Goal: Task Accomplishment & Management: Manage account settings

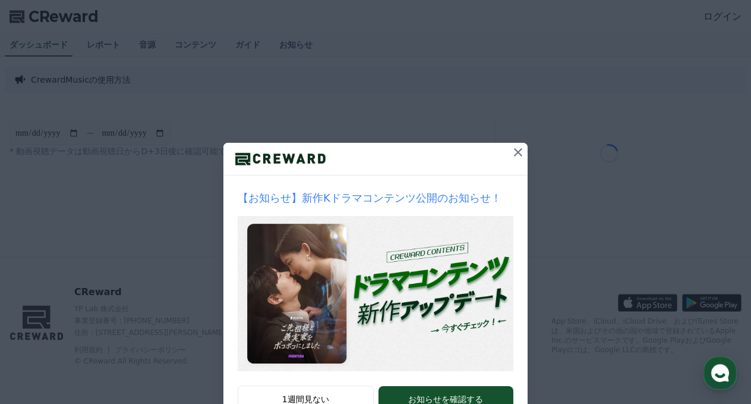
click at [525, 159] on icon at bounding box center [518, 152] width 14 height 14
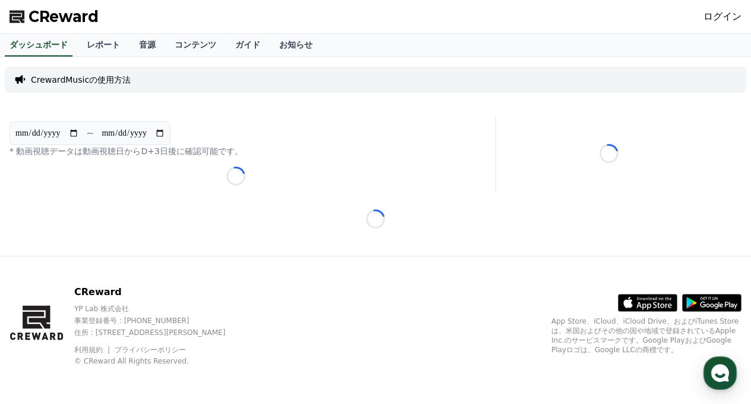
click at [26, 9] on icon at bounding box center [18, 16] width 17 height 17
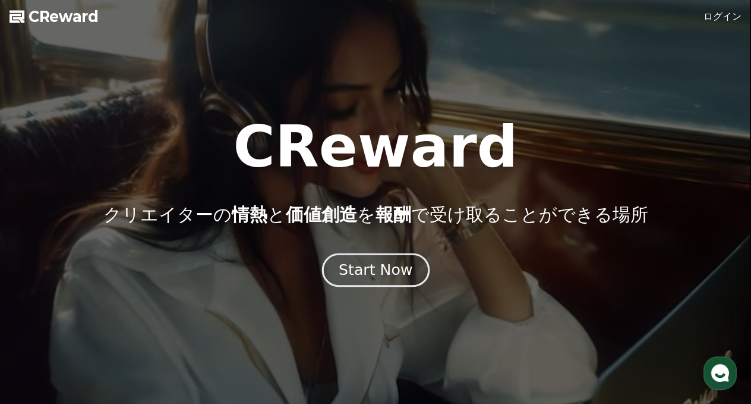
click at [380, 276] on div "Start Now" at bounding box center [376, 270] width 74 height 20
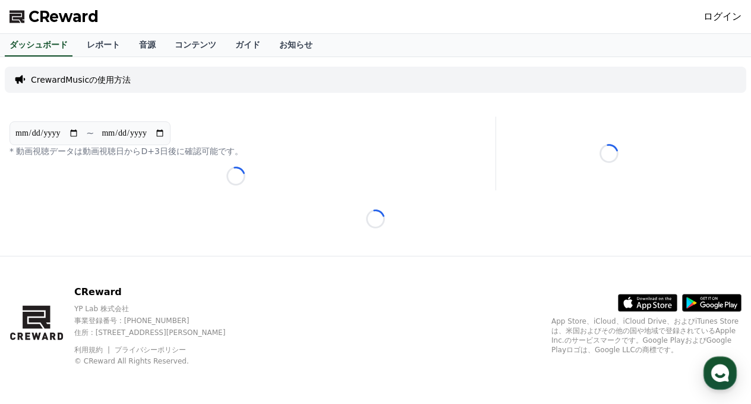
click at [726, 22] on link "ログイン" at bounding box center [723, 17] width 38 height 14
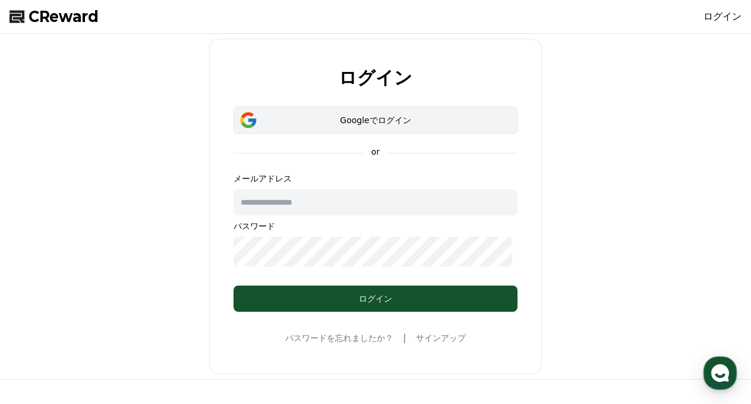
click at [465, 126] on div "Googleでログイン" at bounding box center [376, 120] width 250 height 12
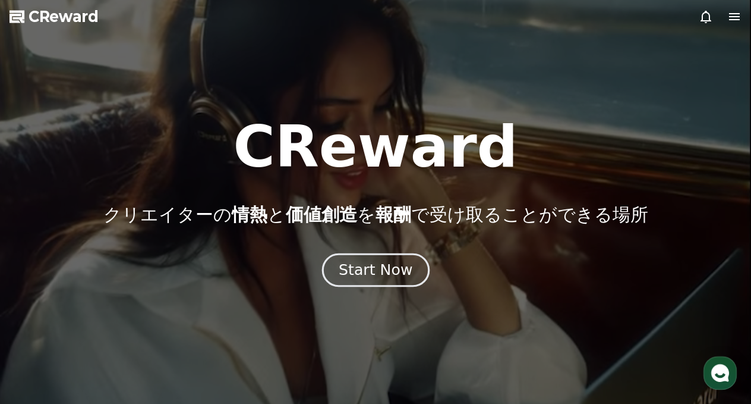
click at [382, 276] on div "Start Now" at bounding box center [376, 270] width 74 height 20
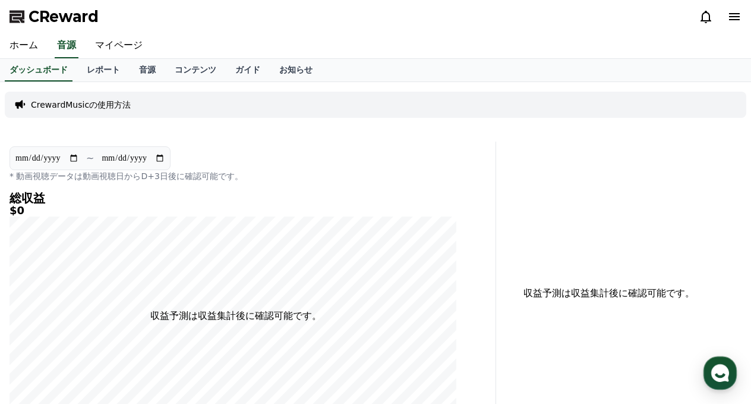
click at [24, 21] on polygon at bounding box center [17, 17] width 15 height 12
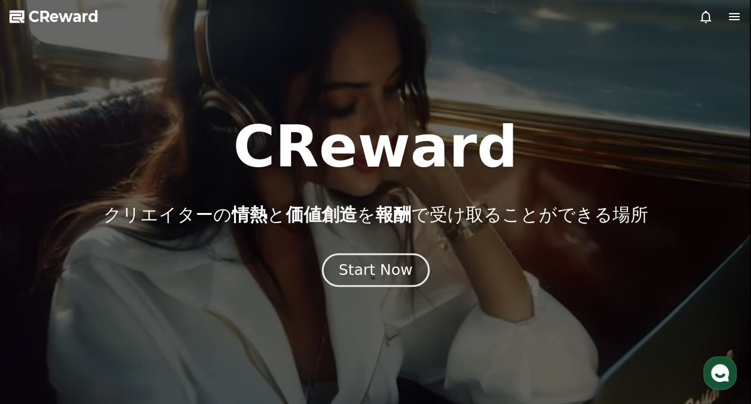
click at [365, 286] on button "Start Now" at bounding box center [376, 270] width 108 height 34
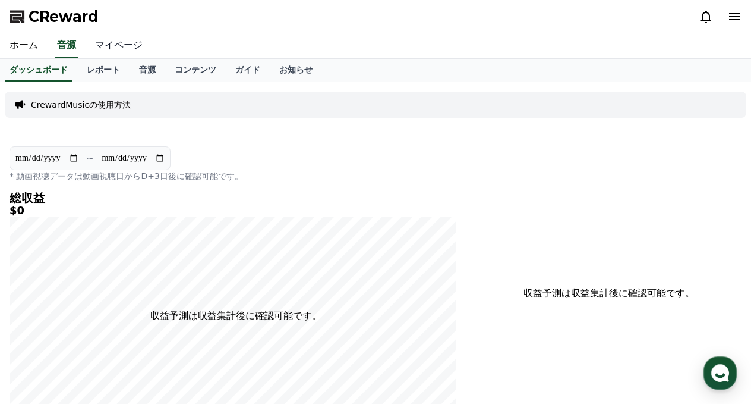
click at [107, 58] on link "マイページ" at bounding box center [119, 45] width 67 height 25
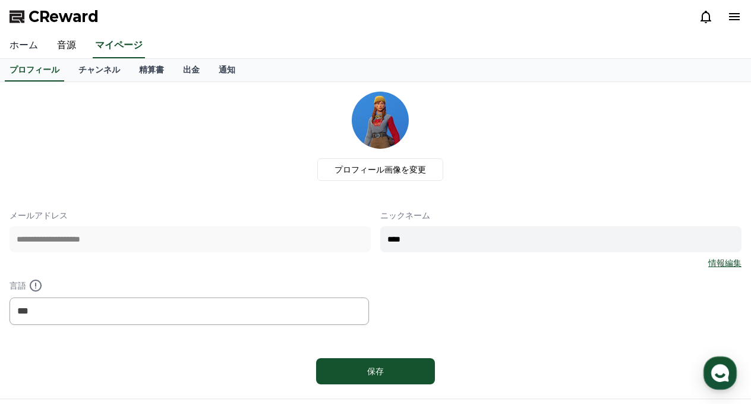
click at [32, 49] on link "ホーム" at bounding box center [24, 45] width 48 height 25
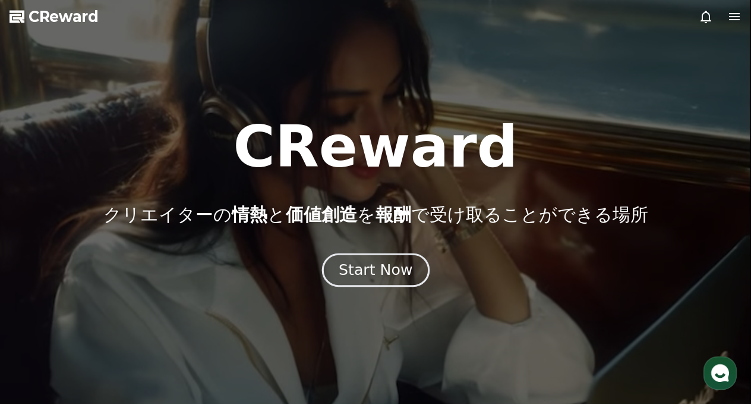
click at [357, 276] on div "Start Now" at bounding box center [376, 270] width 74 height 20
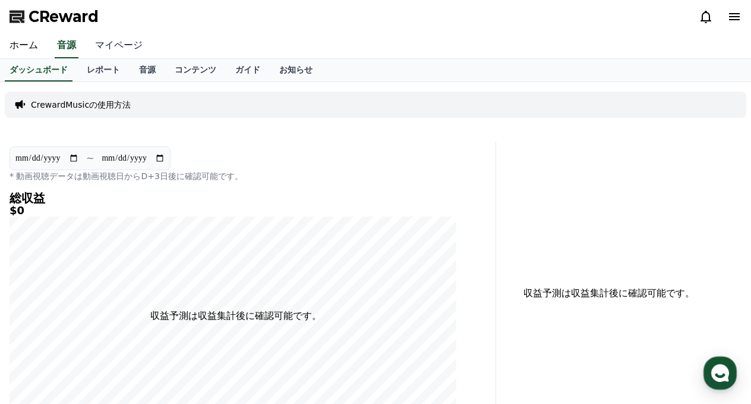
click at [116, 58] on link "マイページ" at bounding box center [119, 45] width 67 height 25
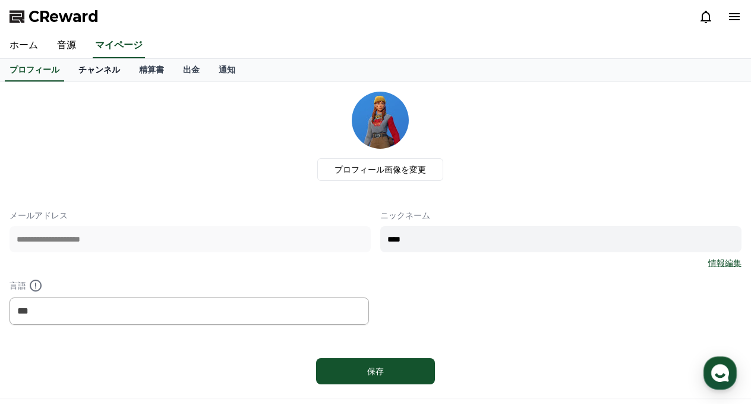
click at [78, 81] on link "チャンネル" at bounding box center [99, 70] width 61 height 23
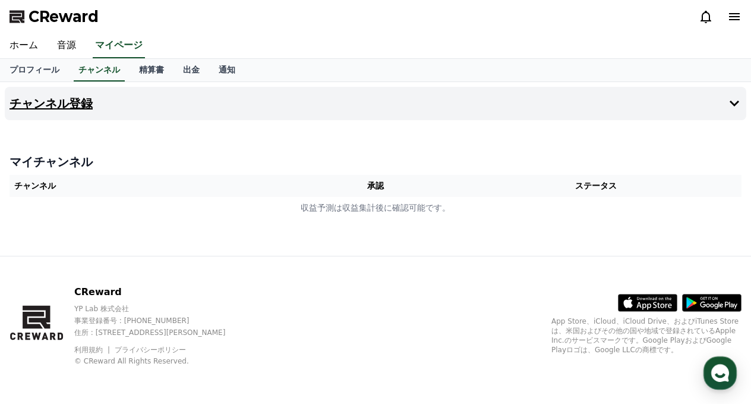
click at [76, 110] on h4 "チャンネル登録" at bounding box center [51, 103] width 83 height 13
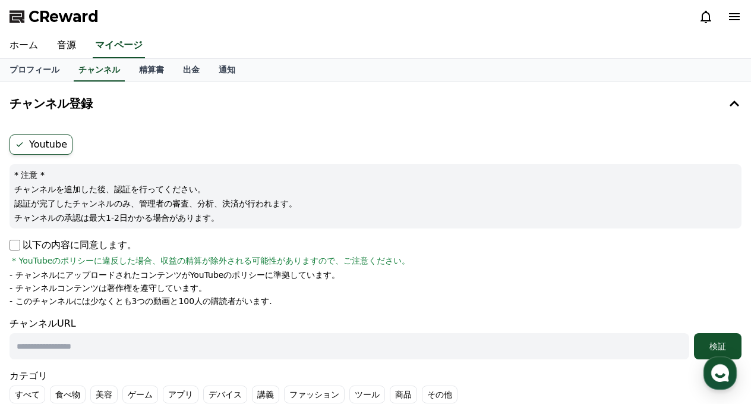
click at [21, 149] on icon at bounding box center [20, 145] width 10 height 10
click at [29, 155] on label "Youtube" at bounding box center [41, 144] width 63 height 20
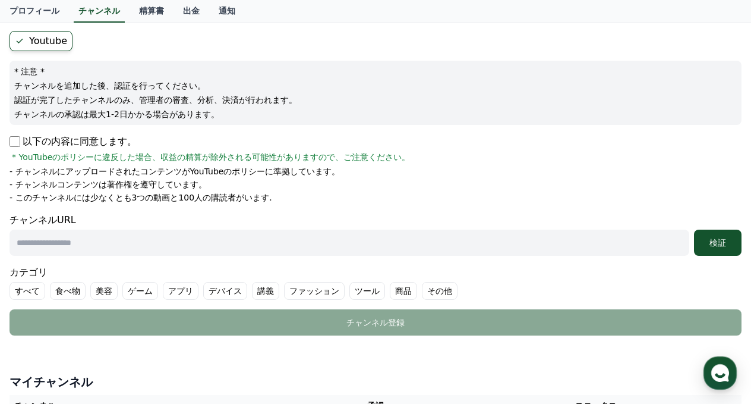
scroll to position [126, 0]
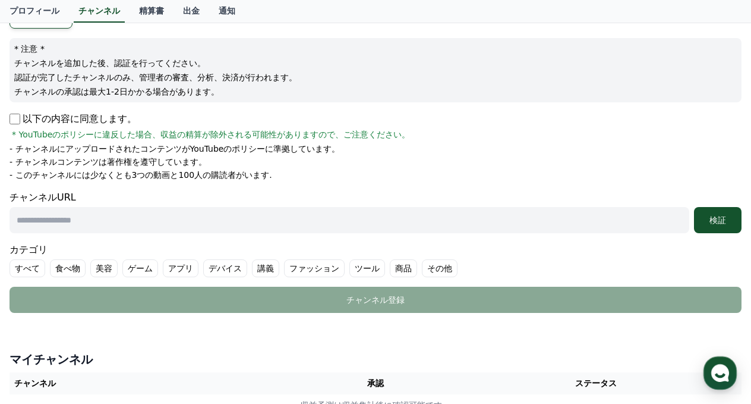
click at [58, 233] on input "text" at bounding box center [350, 220] width 680 height 26
click at [115, 233] on input "text" at bounding box center [350, 220] width 680 height 26
click at [42, 233] on input "text" at bounding box center [350, 220] width 680 height 26
paste input "**********"
type input "**********"
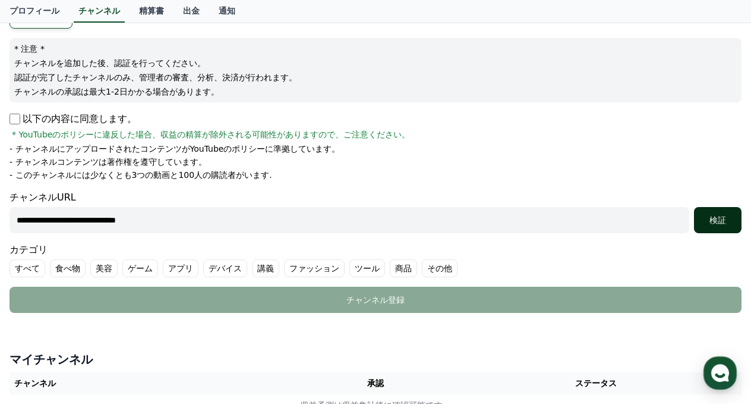
click at [716, 226] on div "検証" at bounding box center [718, 220] width 38 height 12
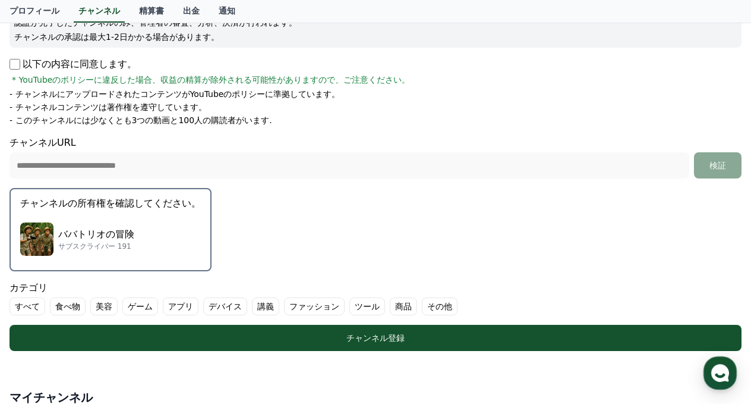
scroll to position [213, 0]
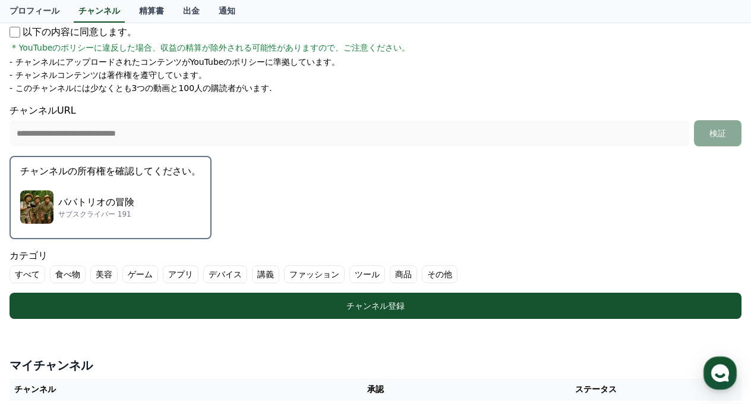
click at [194, 239] on button "チャンネルの所有権を確認してください。 ババトリオの冒険 サブスクライバー 191" at bounding box center [111, 197] width 202 height 83
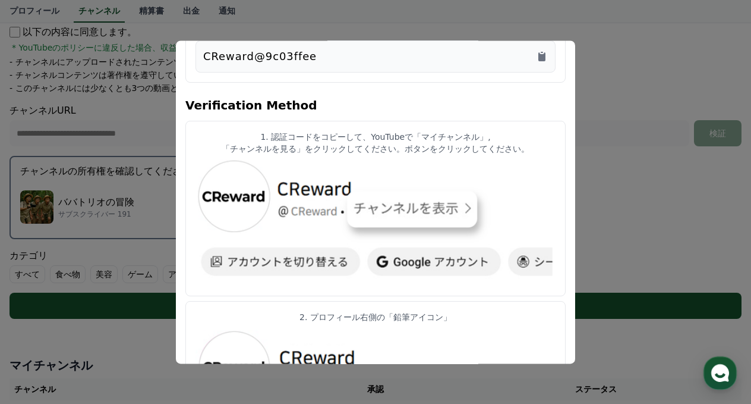
scroll to position [0, 0]
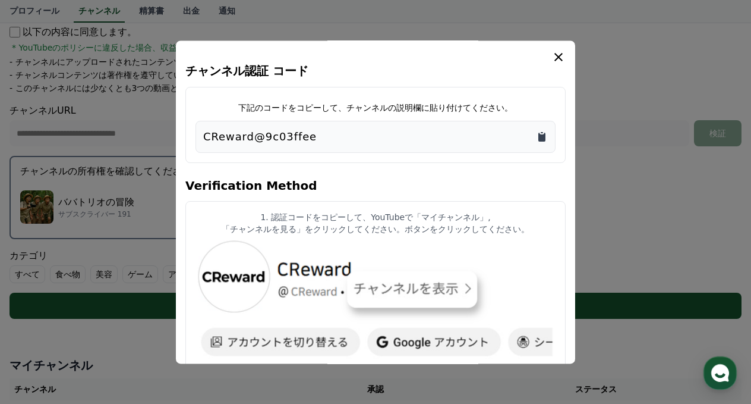
click at [546, 141] on icon "Copy to clipboard" at bounding box center [541, 137] width 7 height 9
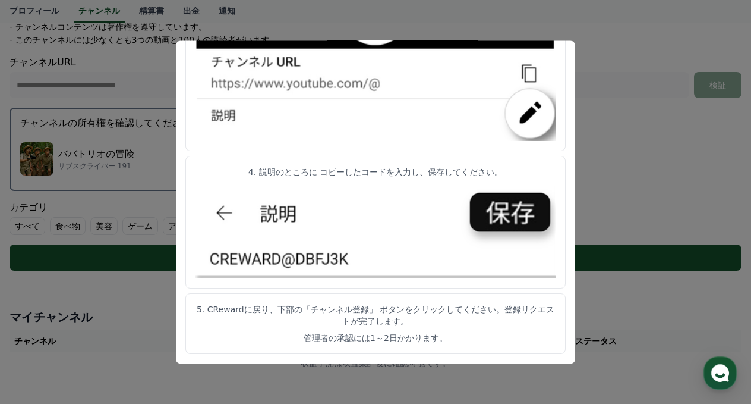
scroll to position [269, 0]
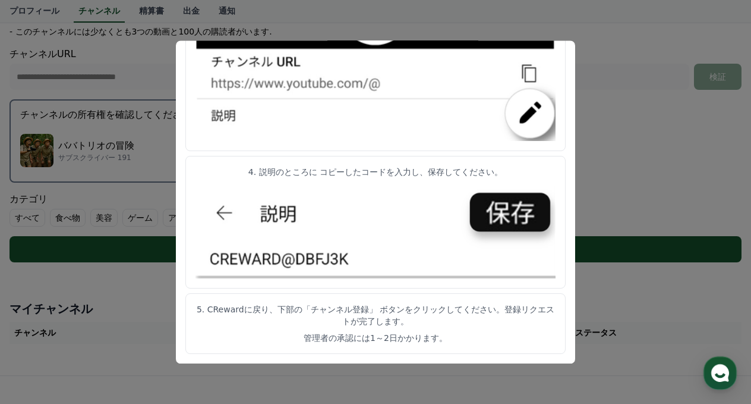
click at [648, 223] on button "close modal" at bounding box center [375, 202] width 751 height 404
click at [648, 229] on form "**********" at bounding box center [376, 63] width 732 height 397
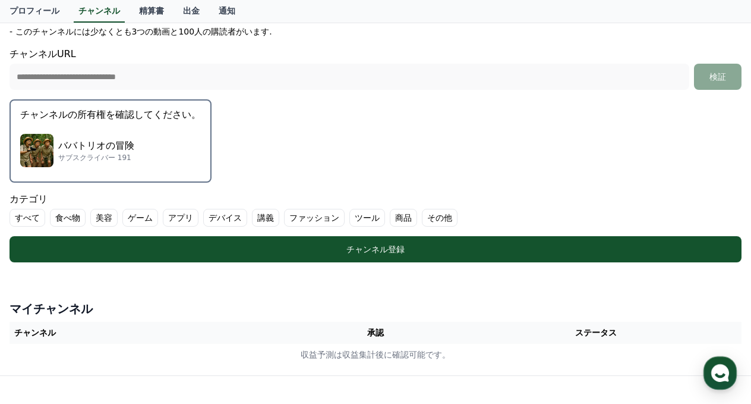
scroll to position [259, 0]
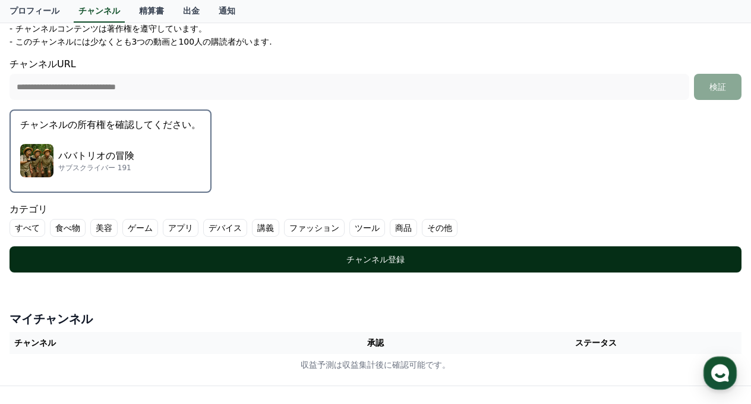
click at [574, 265] on div "チャンネル登録" at bounding box center [375, 259] width 685 height 12
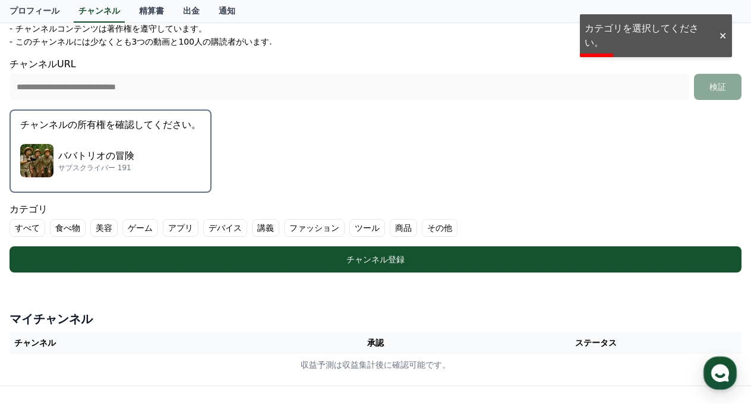
click at [444, 237] on label "その他" at bounding box center [440, 228] width 36 height 18
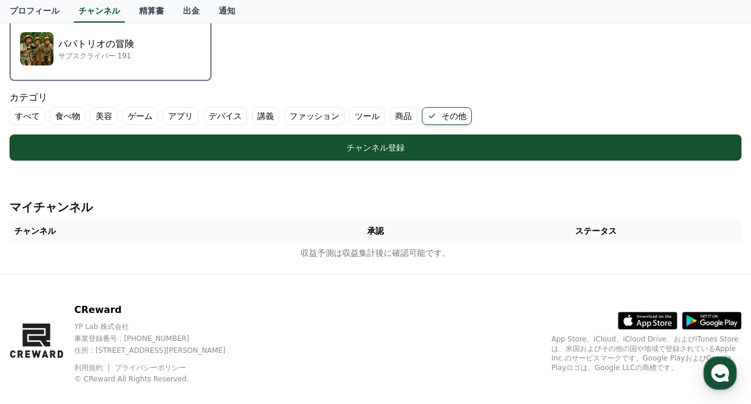
scroll to position [363, 0]
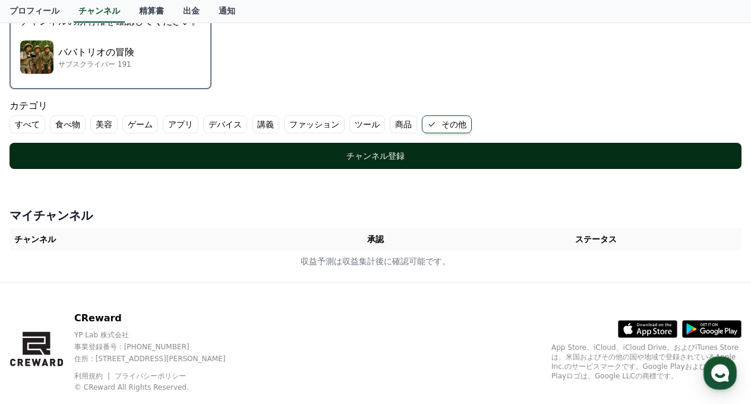
click at [459, 162] on div "チャンネル登録" at bounding box center [375, 156] width 685 height 12
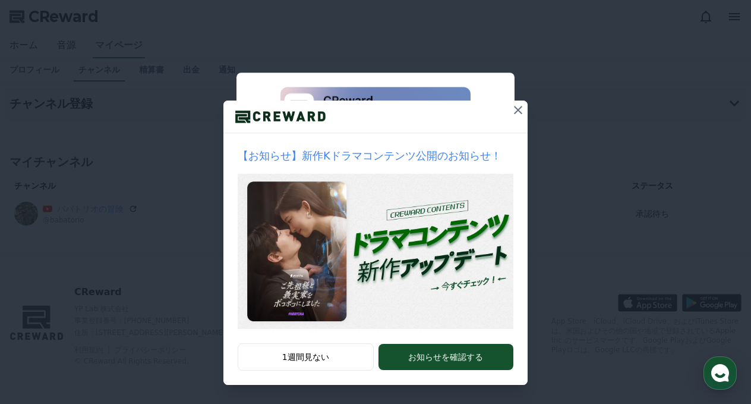
scroll to position [97, 0]
click at [522, 106] on icon at bounding box center [518, 110] width 8 height 8
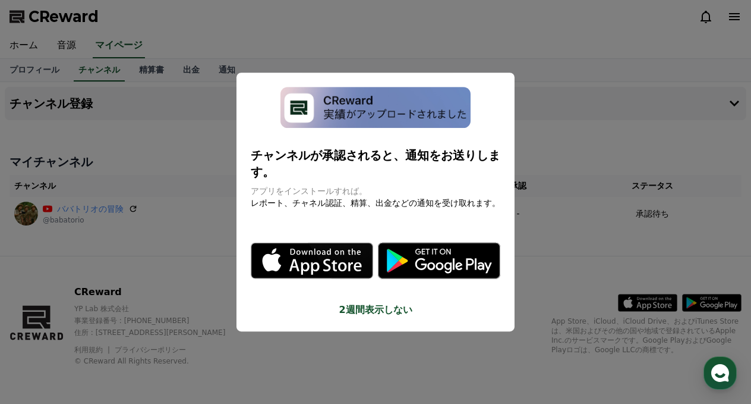
click at [510, 78] on div "チャンネルが承認されると、通知をお送りします。 アプリをインストールすれば。 レポート、チャネル認証、精算、出金などの通知を受け取れます。 .st0 { fi…" at bounding box center [376, 202] width 278 height 259
click at [575, 220] on button "close modal" at bounding box center [375, 202] width 751 height 404
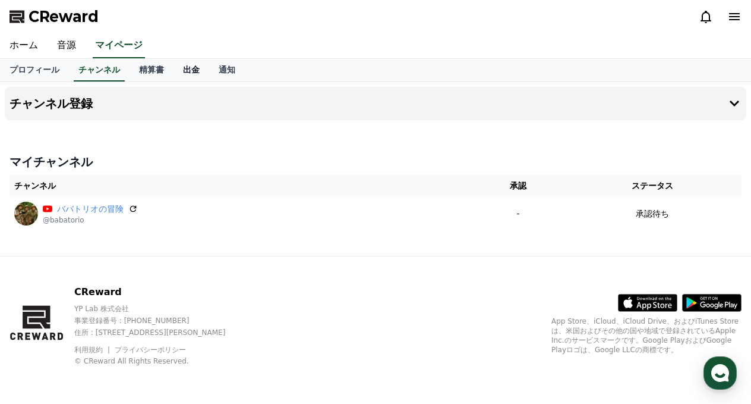
click at [178, 59] on link "出金" at bounding box center [192, 70] width 36 height 23
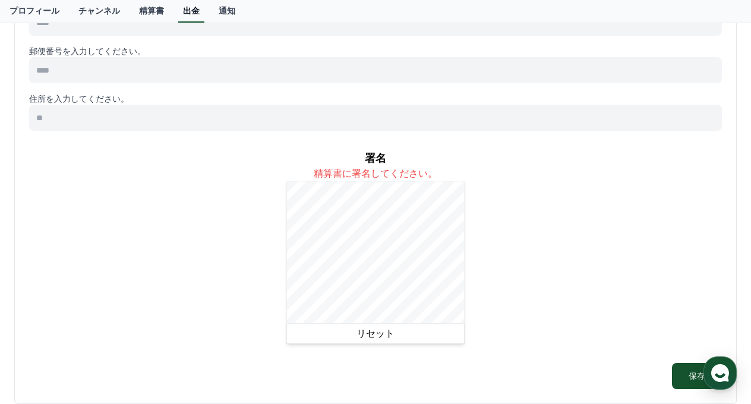
scroll to position [580, 0]
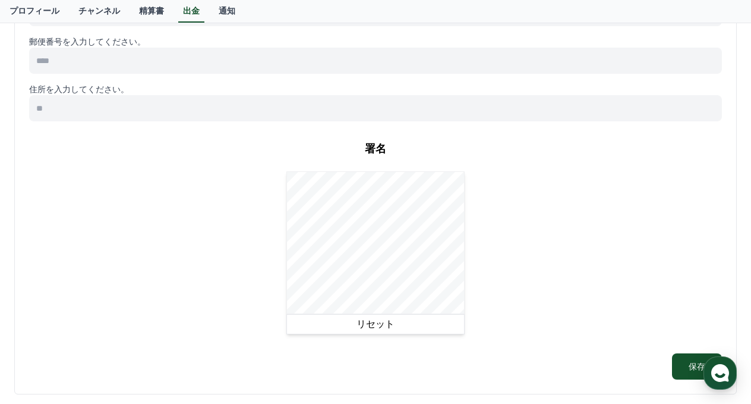
click at [536, 296] on div "署名 精算書に署名してください。 リセット" at bounding box center [375, 237] width 693 height 213
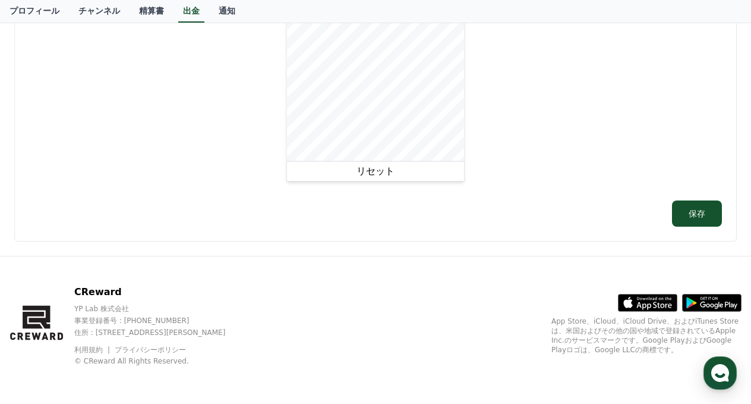
scroll to position [824, 0]
click at [427, 165] on button "リセット" at bounding box center [375, 171] width 178 height 20
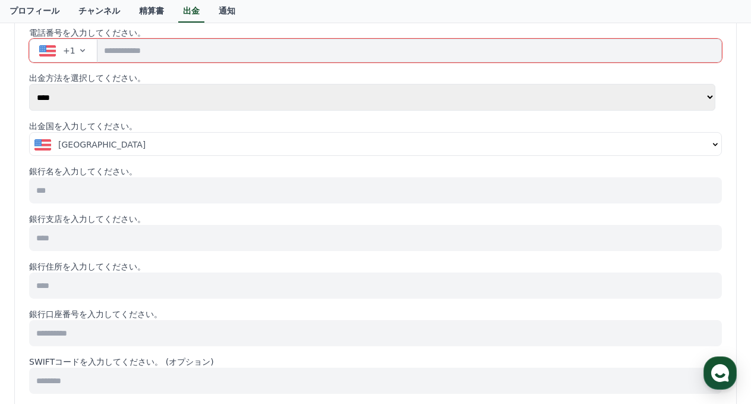
scroll to position [165, 0]
click at [570, 150] on div "[GEOGRAPHIC_DATA]" at bounding box center [371, 144] width 674 height 12
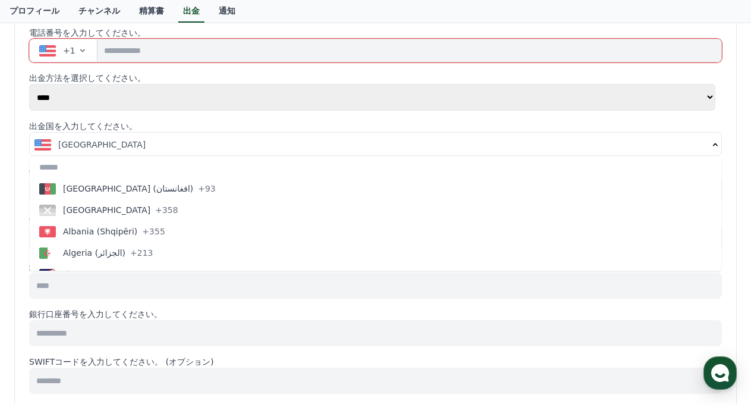
click at [691, 150] on div "[GEOGRAPHIC_DATA]" at bounding box center [371, 144] width 674 height 12
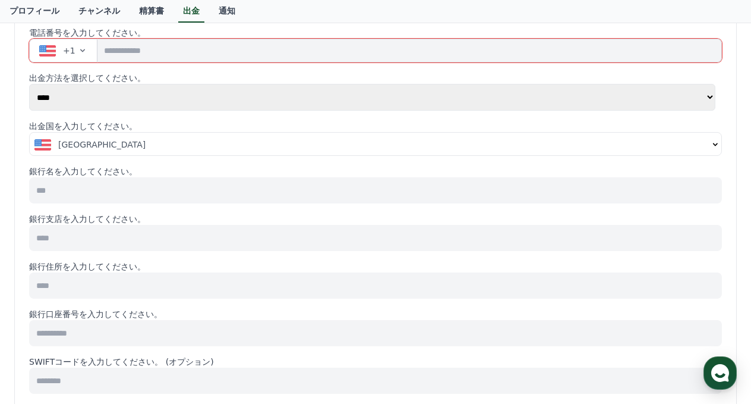
click at [695, 150] on div "[GEOGRAPHIC_DATA]" at bounding box center [371, 144] width 674 height 12
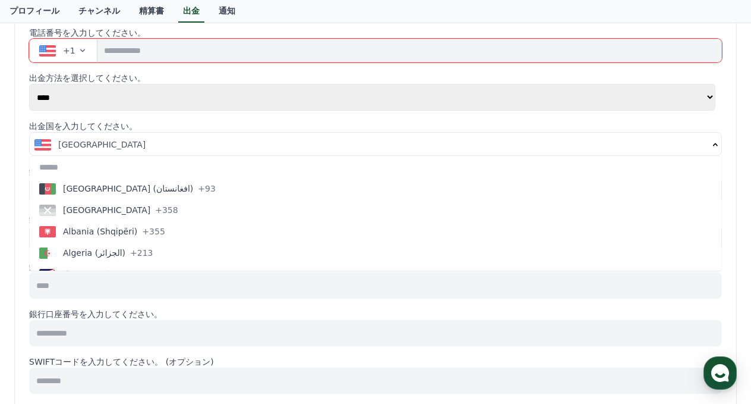
click at [687, 150] on div "[GEOGRAPHIC_DATA]" at bounding box center [371, 144] width 674 height 12
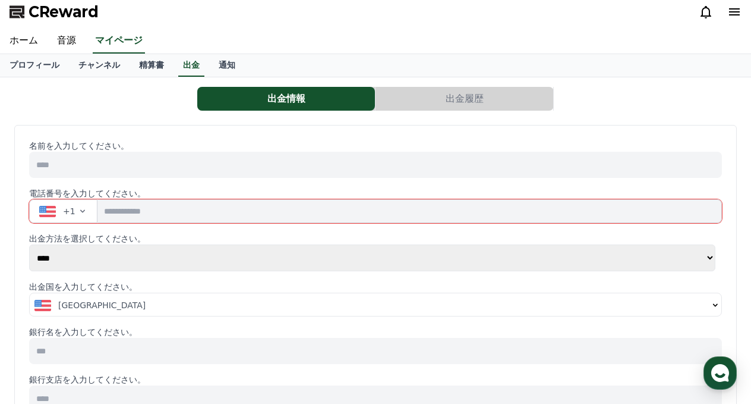
scroll to position [0, 0]
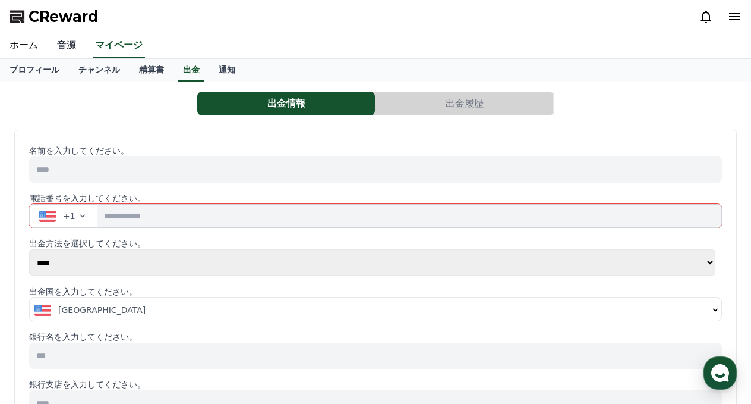
click at [68, 53] on link "音源" at bounding box center [67, 45] width 38 height 25
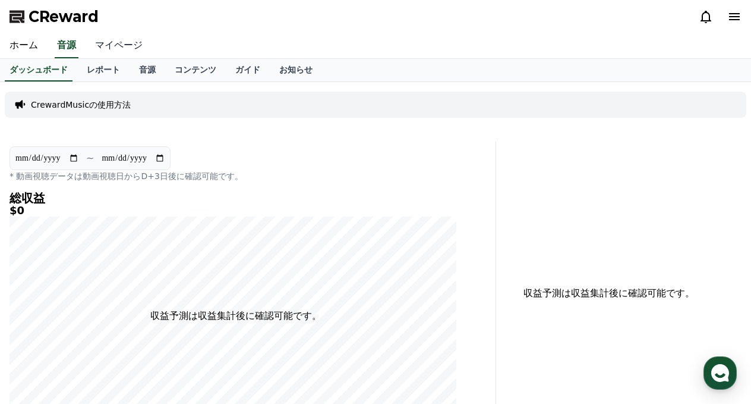
click at [116, 51] on link "マイページ" at bounding box center [119, 45] width 67 height 25
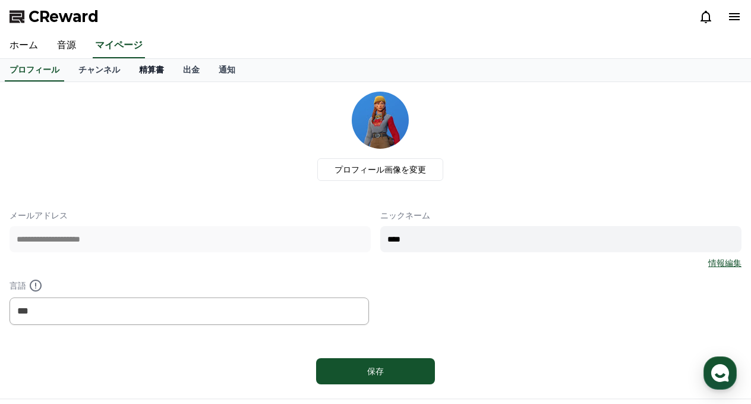
click at [144, 77] on link "精算書" at bounding box center [152, 70] width 44 height 23
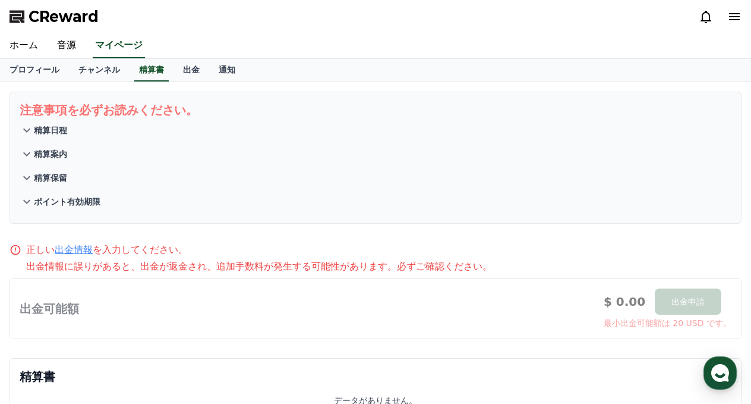
click at [76, 142] on button "精算日程" at bounding box center [376, 130] width 712 height 24
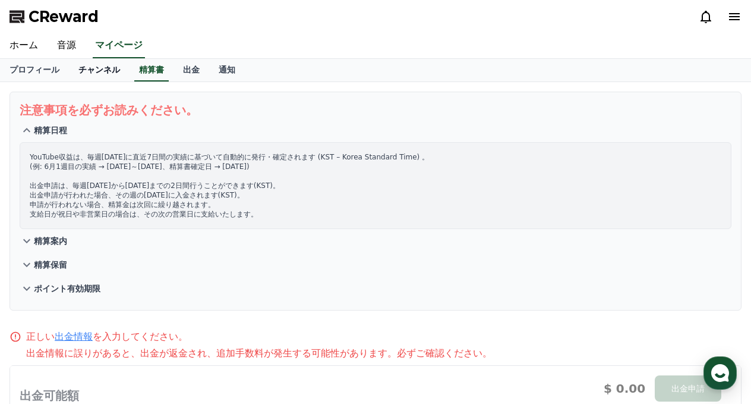
click at [100, 81] on link "チャンネル" at bounding box center [99, 70] width 61 height 23
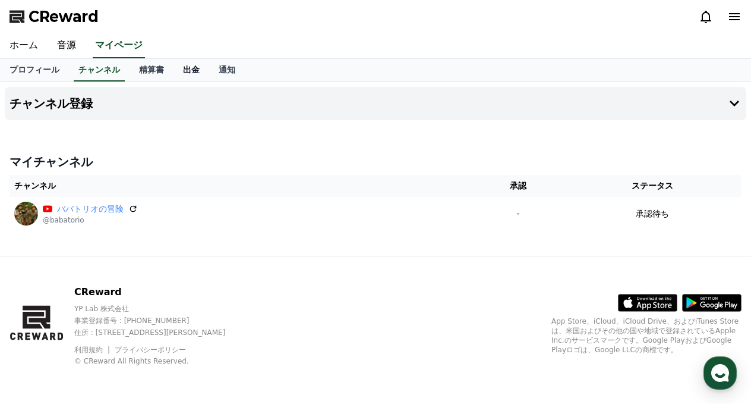
click at [183, 76] on link "出金" at bounding box center [192, 70] width 36 height 23
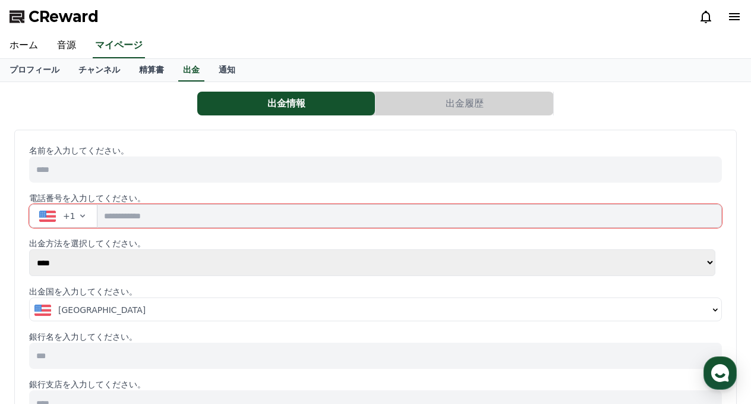
click at [284, 182] on input at bounding box center [375, 169] width 693 height 26
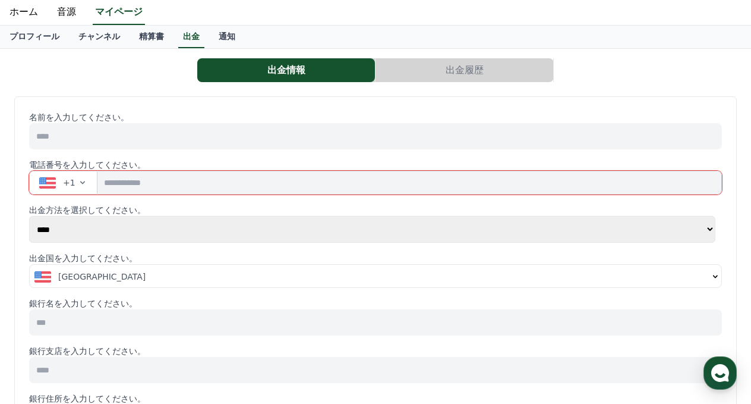
scroll to position [36, 0]
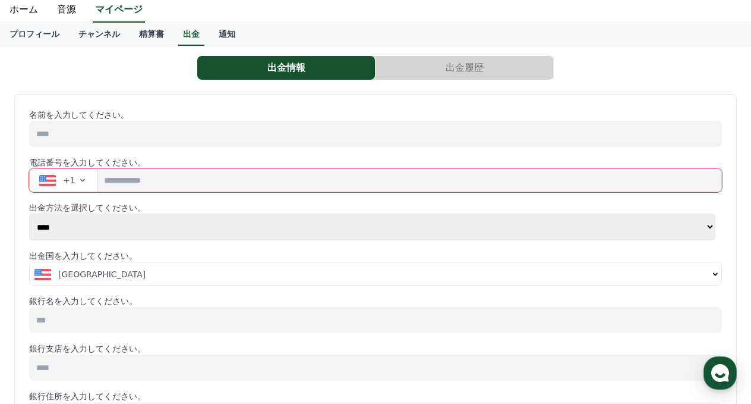
click at [440, 70] on button "出金履歴" at bounding box center [465, 68] width 178 height 24
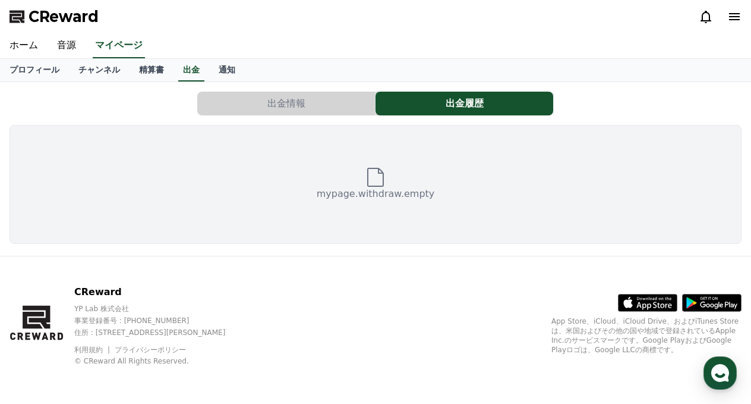
click at [347, 115] on button "出金情報" at bounding box center [286, 104] width 178 height 24
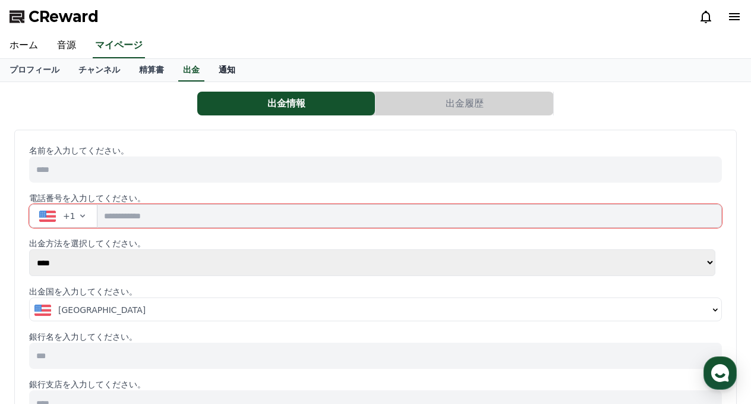
click at [231, 77] on link "通知" at bounding box center [227, 70] width 36 height 23
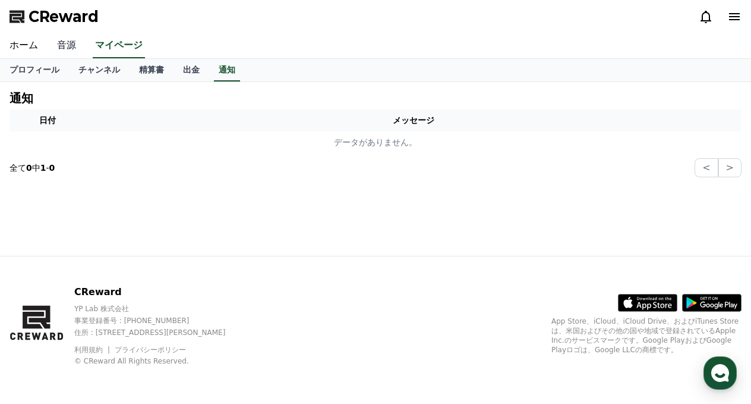
click at [76, 48] on link "音源" at bounding box center [67, 45] width 38 height 25
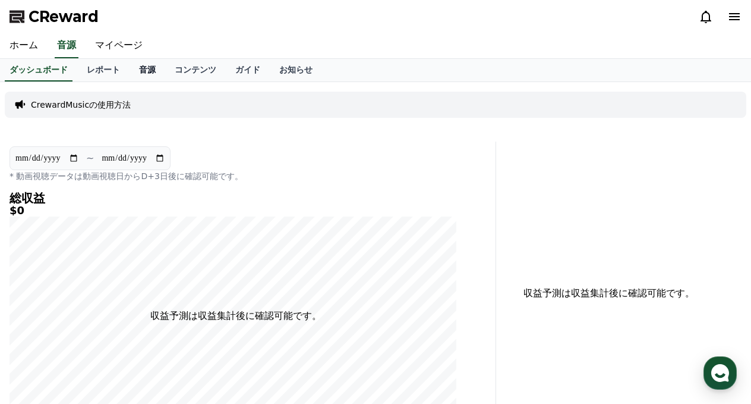
click at [144, 75] on link "音源" at bounding box center [148, 70] width 36 height 23
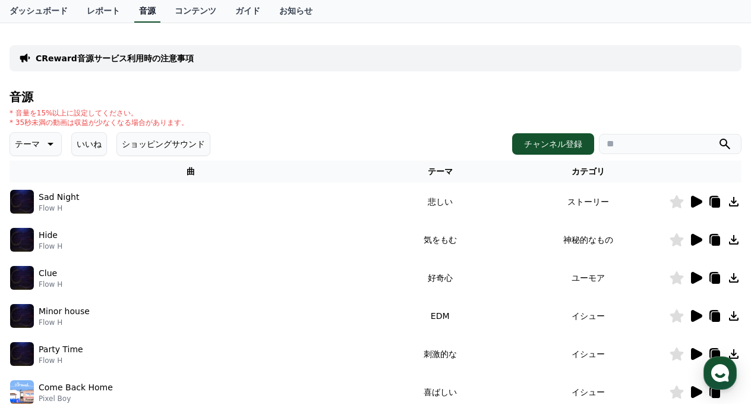
scroll to position [62, 0]
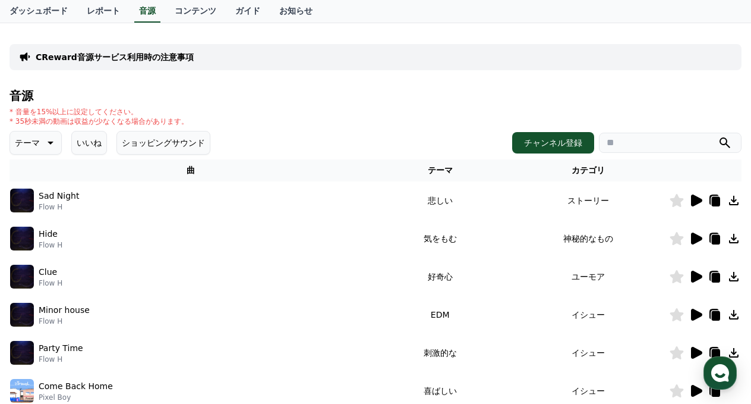
click at [691, 206] on icon at bounding box center [696, 200] width 11 height 12
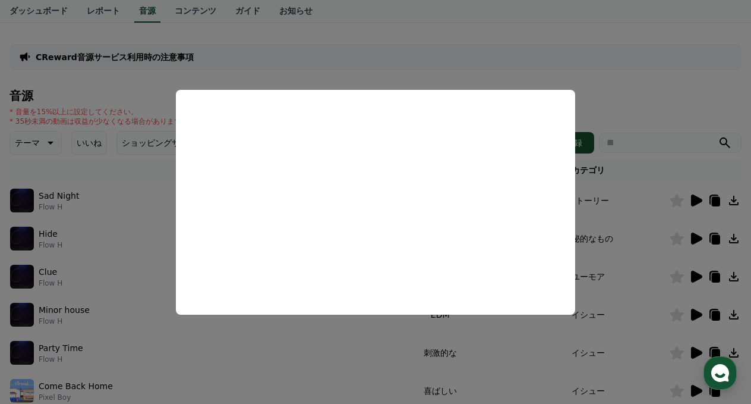
click at [667, 235] on button "close modal" at bounding box center [375, 202] width 751 height 404
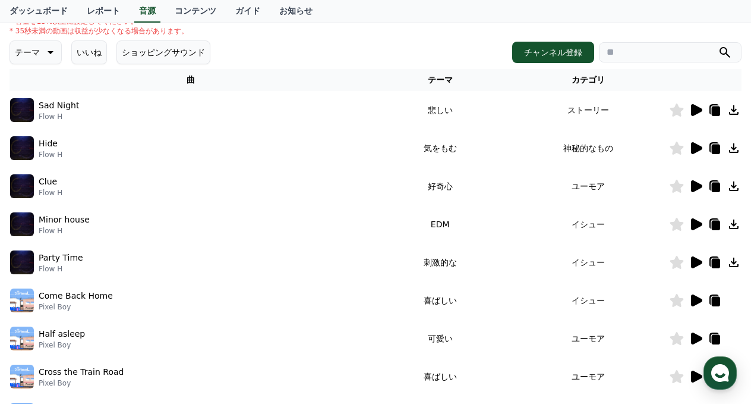
scroll to position [156, 0]
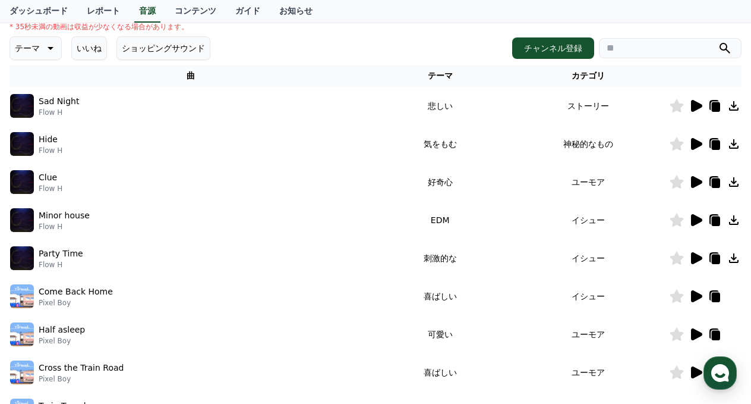
click at [694, 188] on icon at bounding box center [696, 182] width 11 height 12
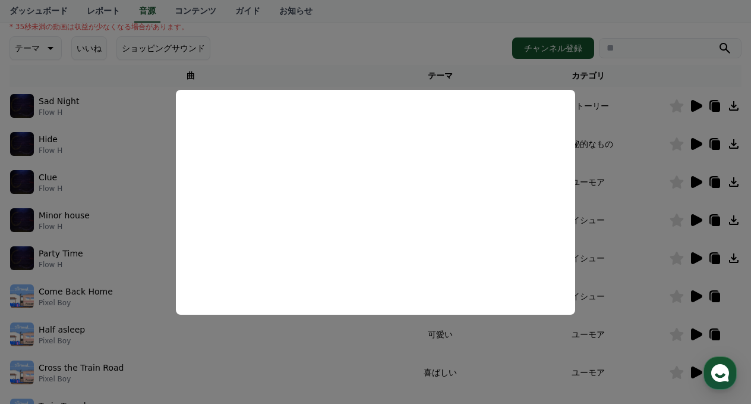
click at [661, 288] on button "close modal" at bounding box center [375, 202] width 751 height 404
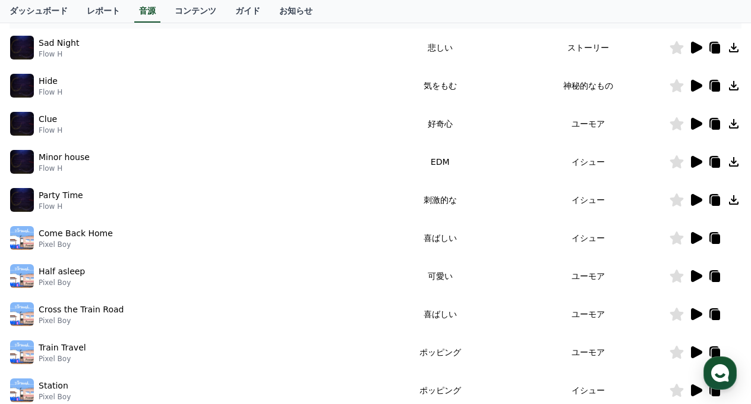
scroll to position [219, 0]
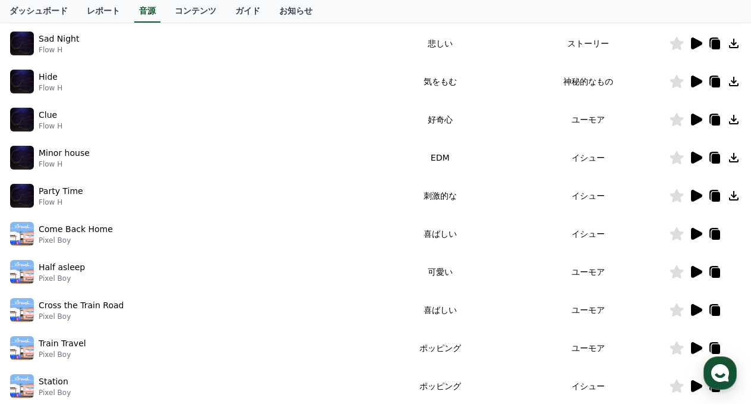
click at [699, 203] on icon at bounding box center [696, 195] width 14 height 14
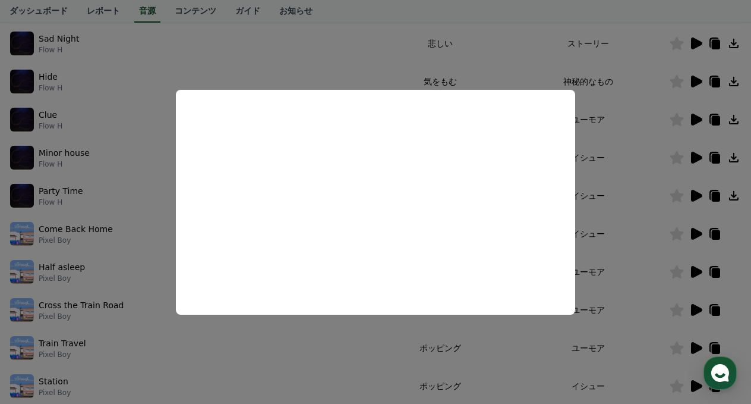
click at [632, 181] on button "close modal" at bounding box center [375, 202] width 751 height 404
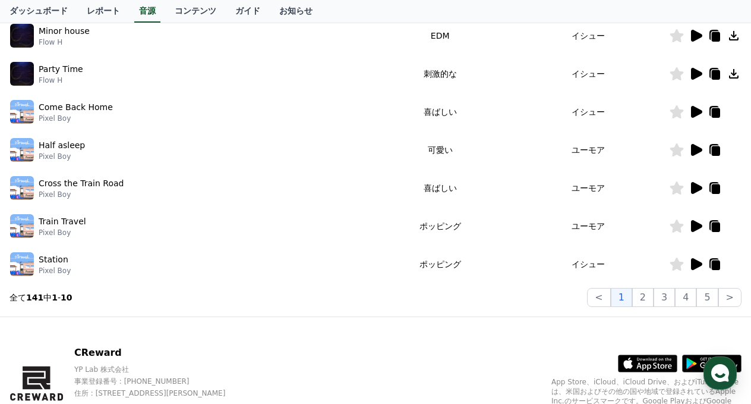
scroll to position [341, 0]
click at [696, 155] on icon at bounding box center [696, 149] width 11 height 12
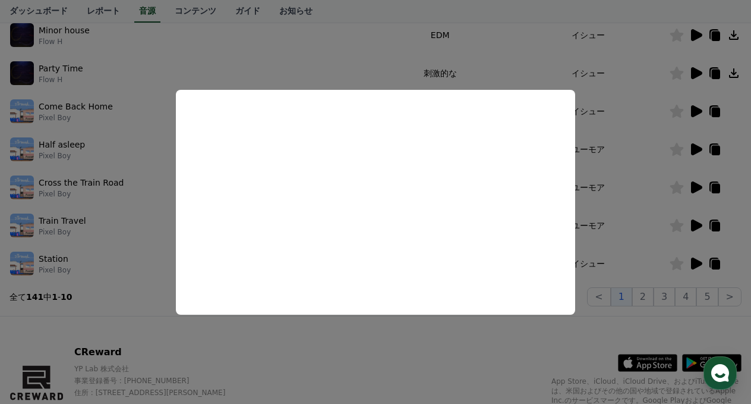
click at [625, 200] on button "close modal" at bounding box center [375, 202] width 751 height 404
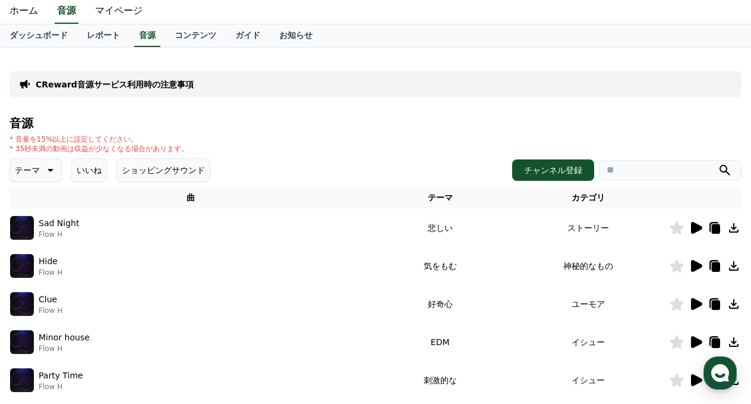
scroll to position [0, 0]
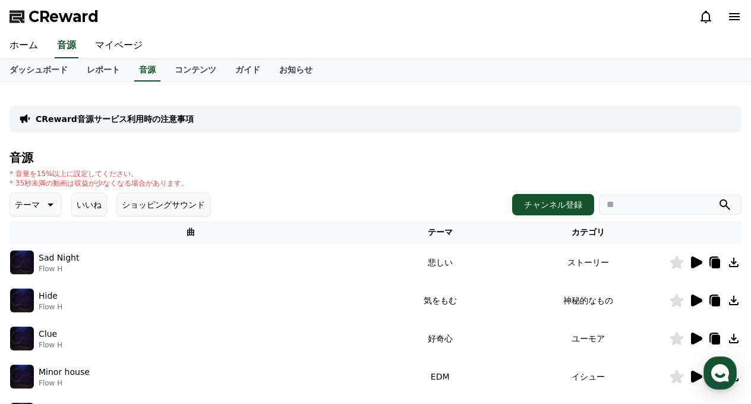
click at [115, 125] on p "CReward音源サービス利用時の注意事項" at bounding box center [115, 119] width 158 height 12
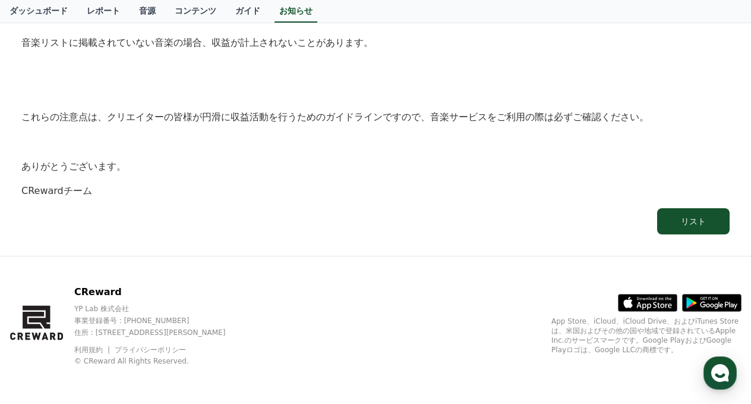
scroll to position [835, 0]
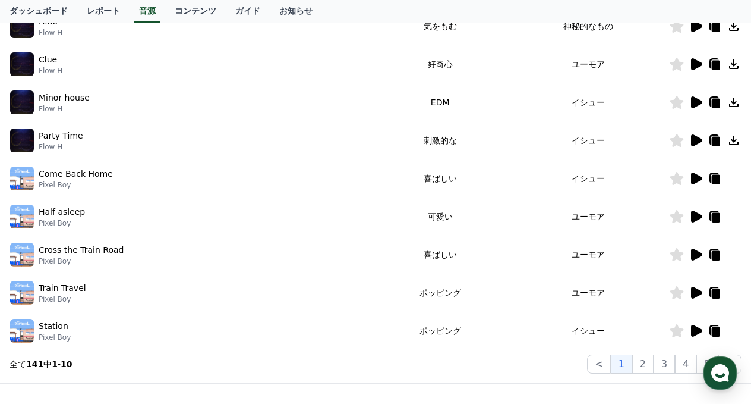
scroll to position [279, 0]
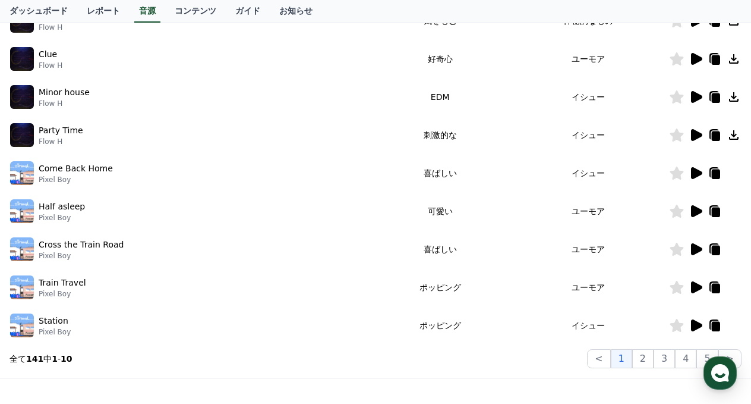
click at [689, 180] on icon at bounding box center [696, 173] width 14 height 14
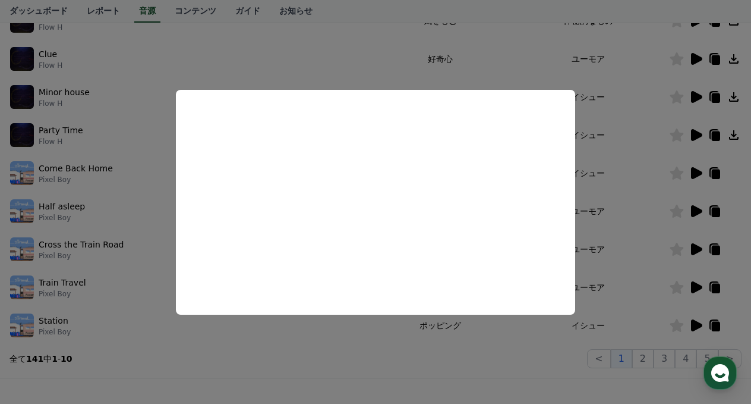
click at [86, 102] on button "close modal" at bounding box center [375, 202] width 751 height 404
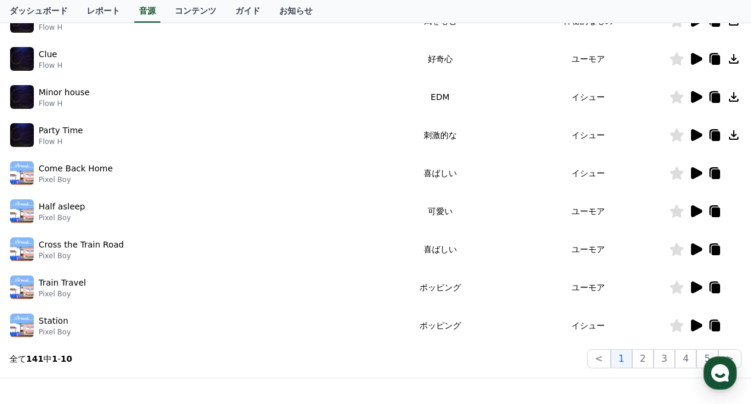
click at [713, 65] on icon at bounding box center [716, 60] width 8 height 10
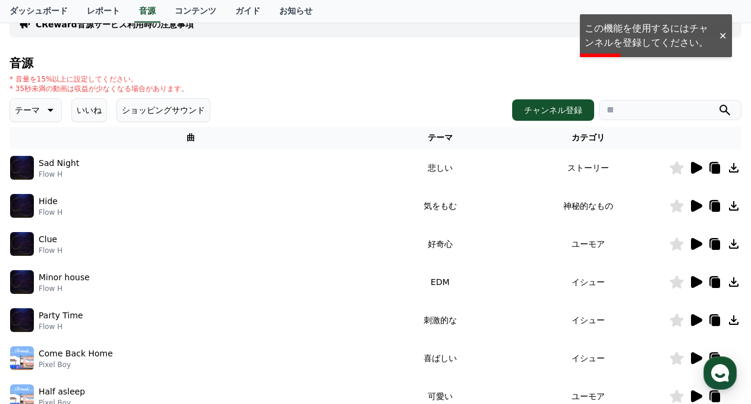
scroll to position [0, 0]
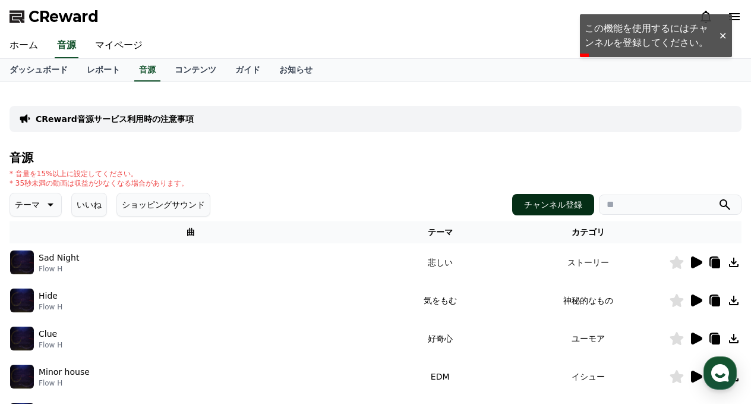
click at [535, 215] on button "チャンネル登録" at bounding box center [553, 204] width 82 height 21
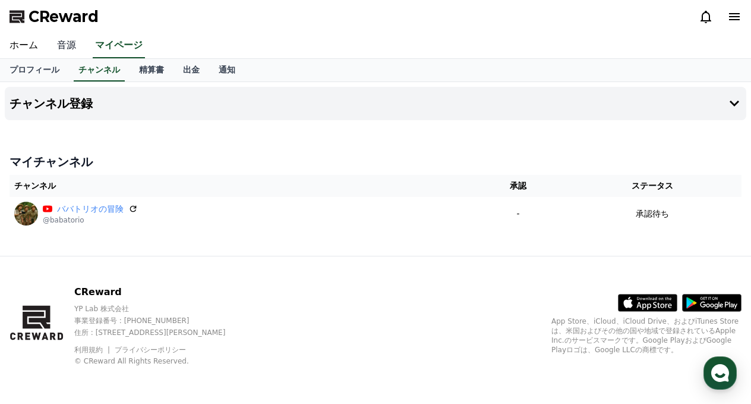
click at [73, 46] on link "音源" at bounding box center [67, 45] width 38 height 25
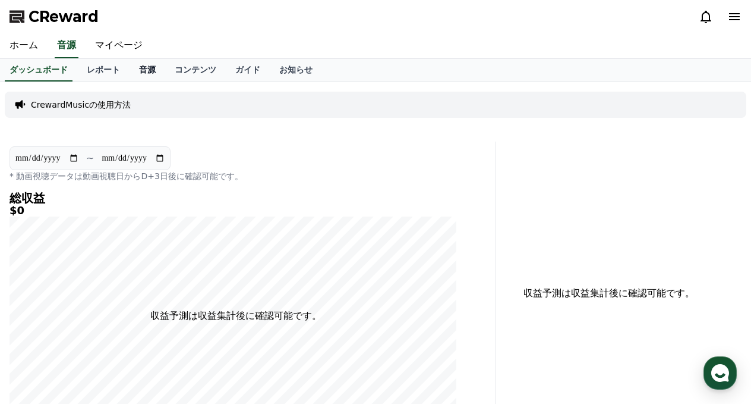
click at [130, 81] on link "音源" at bounding box center [148, 70] width 36 height 23
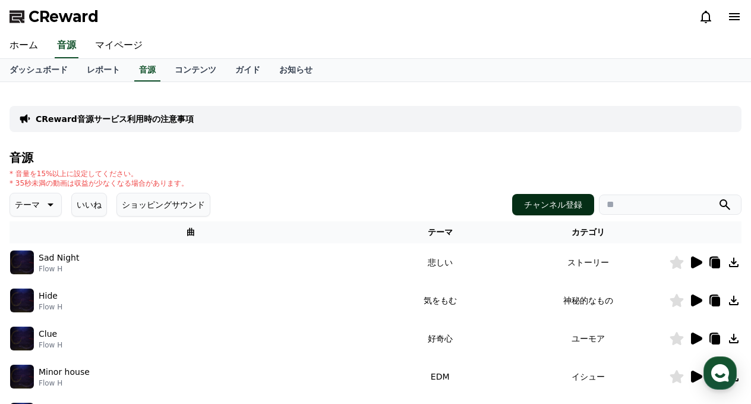
click at [536, 215] on button "チャンネル登録" at bounding box center [553, 204] width 82 height 21
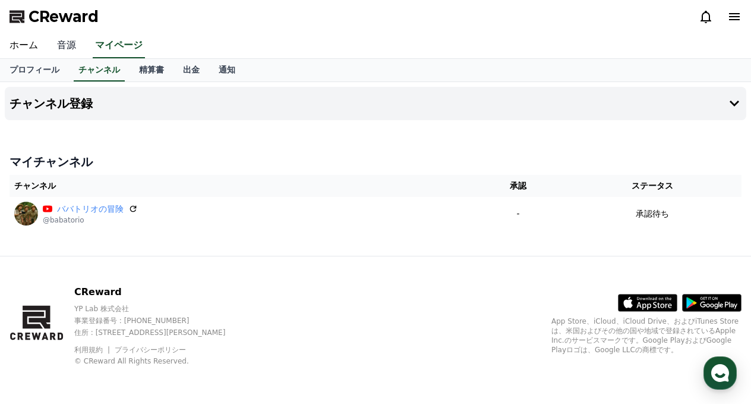
click at [75, 57] on link "音源" at bounding box center [67, 45] width 38 height 25
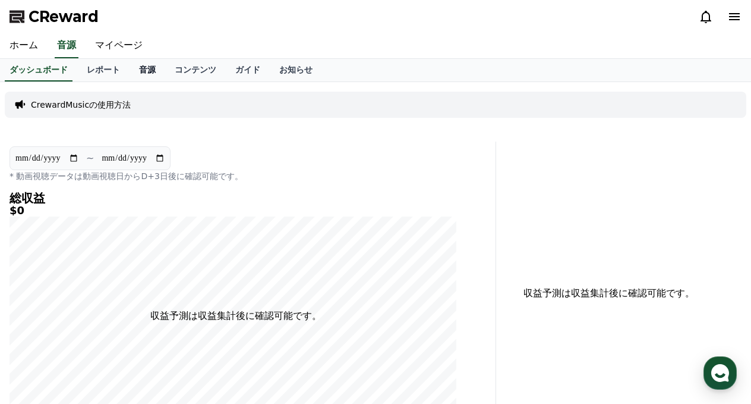
click at [132, 76] on link "音源" at bounding box center [148, 70] width 36 height 23
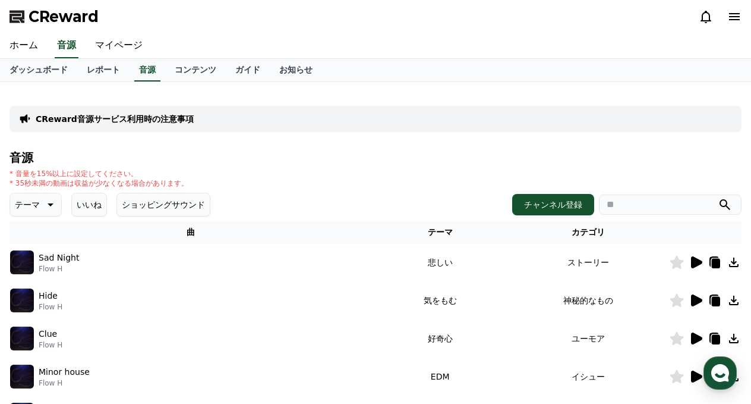
click at [716, 268] on icon at bounding box center [716, 264] width 8 height 10
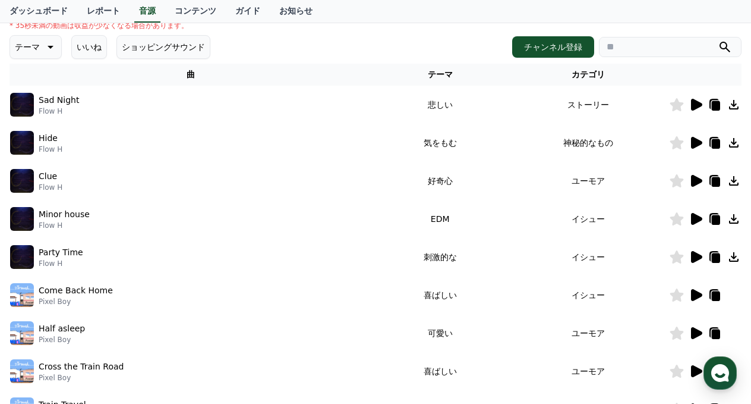
scroll to position [157, 0]
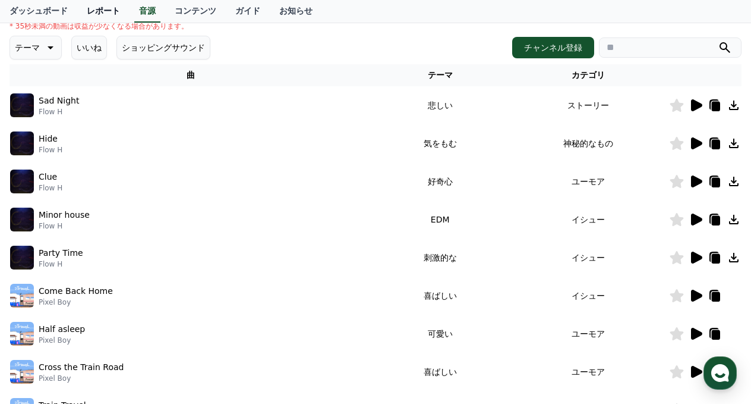
click at [100, 8] on link "レポート" at bounding box center [103, 11] width 52 height 23
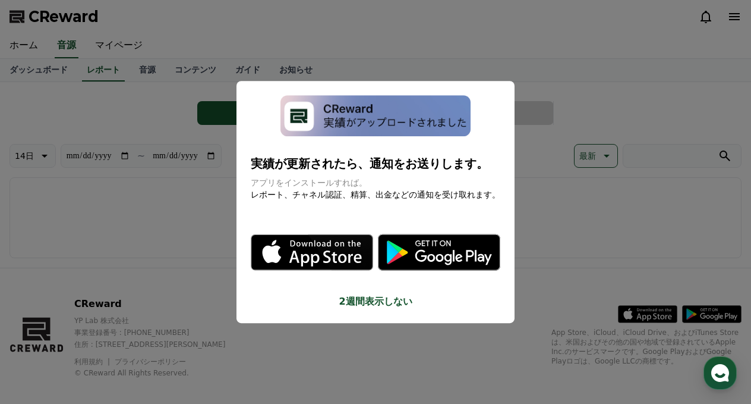
click at [560, 136] on button "close modal" at bounding box center [375, 202] width 751 height 404
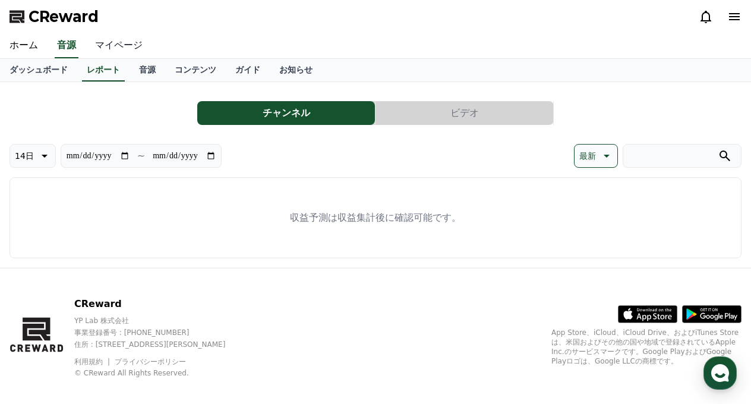
click at [121, 52] on link "マイページ" at bounding box center [119, 45] width 67 height 25
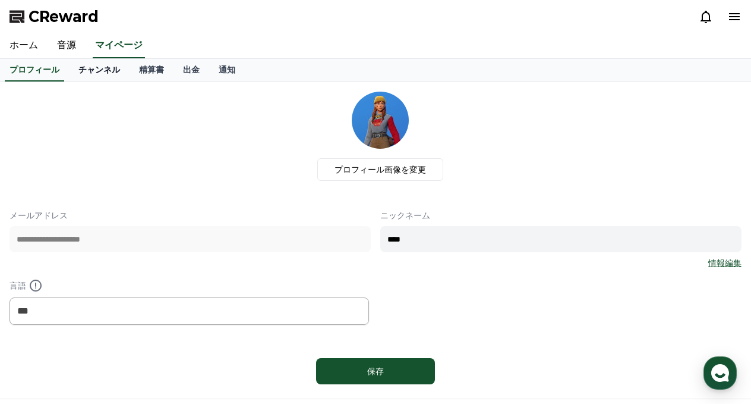
click at [92, 81] on link "チャンネル" at bounding box center [99, 70] width 61 height 23
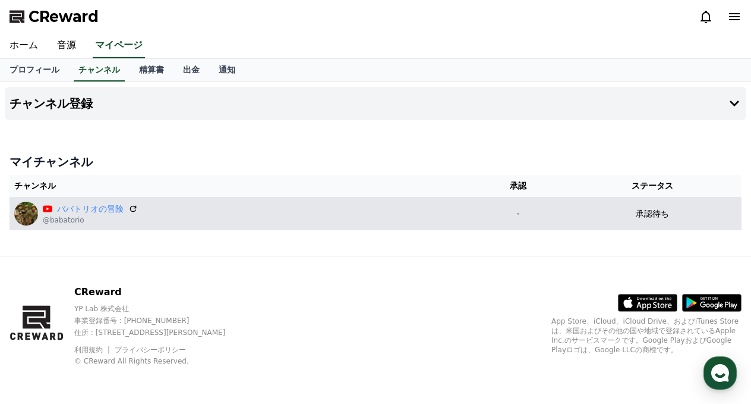
click at [649, 220] on p "承認待ち" at bounding box center [652, 213] width 33 height 12
click at [666, 220] on p "承認待ち" at bounding box center [652, 213] width 33 height 12
click at [138, 214] on icon at bounding box center [133, 208] width 11 height 11
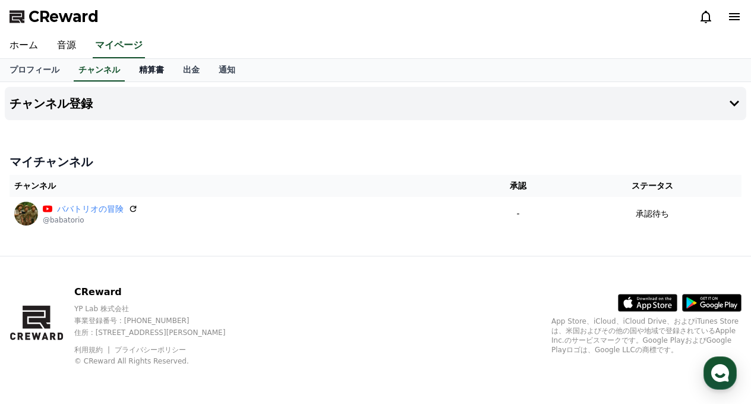
click at [152, 59] on link "精算書" at bounding box center [152, 70] width 44 height 23
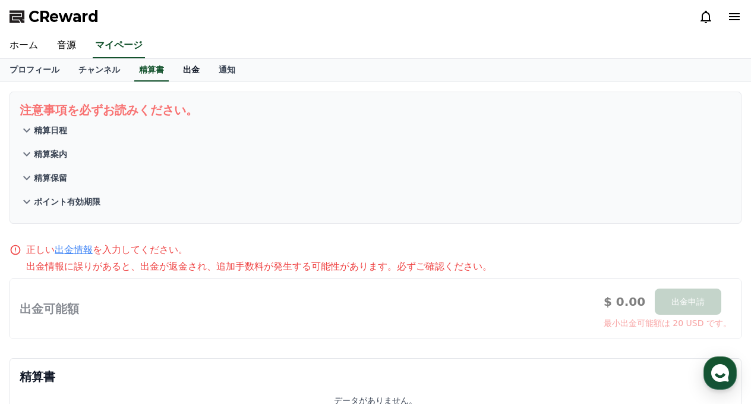
click at [175, 81] on link "出金" at bounding box center [192, 70] width 36 height 23
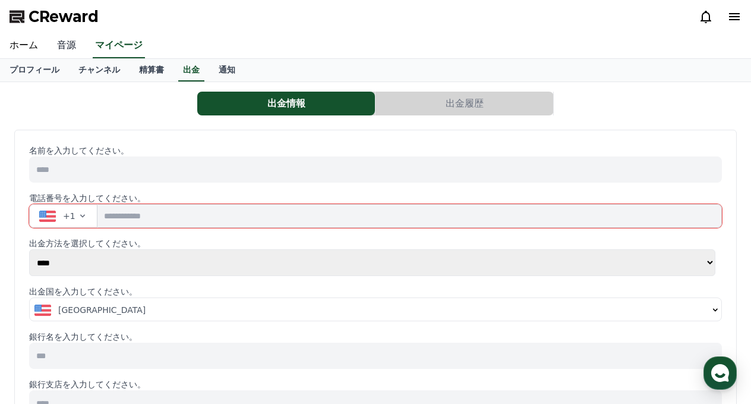
click at [72, 54] on link "音源" at bounding box center [67, 45] width 38 height 25
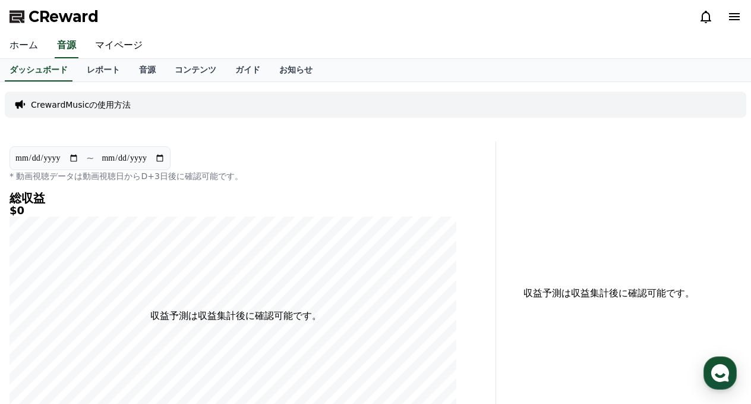
click at [32, 53] on link "ホーム" at bounding box center [24, 45] width 48 height 25
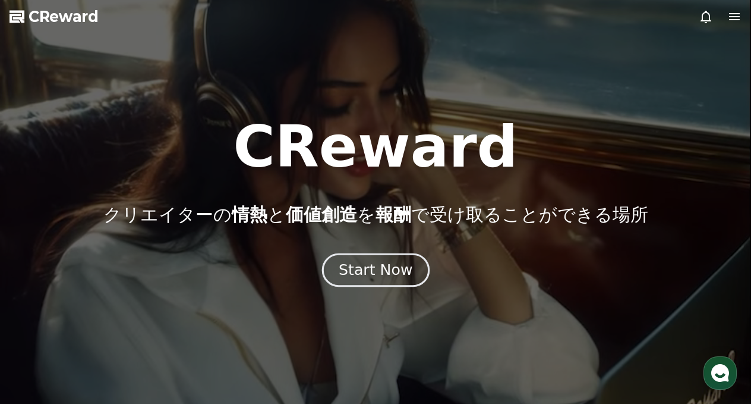
click at [410, 277] on div "Start Now" at bounding box center [376, 270] width 74 height 20
